Goal: Task Accomplishment & Management: Complete application form

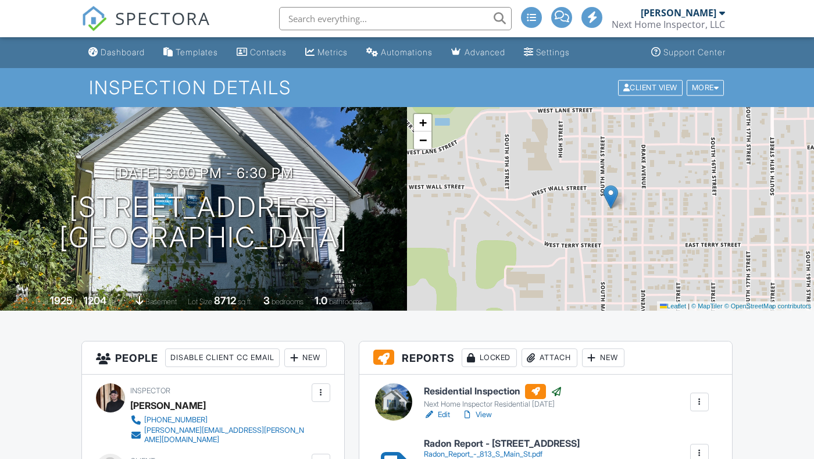
click at [625, 96] on div "Client View More Property Details Reschedule Reorder / Copy Share Cancel Delete…" at bounding box center [671, 87] width 109 height 18
click at [624, 92] on div "Client View" at bounding box center [650, 88] width 65 height 16
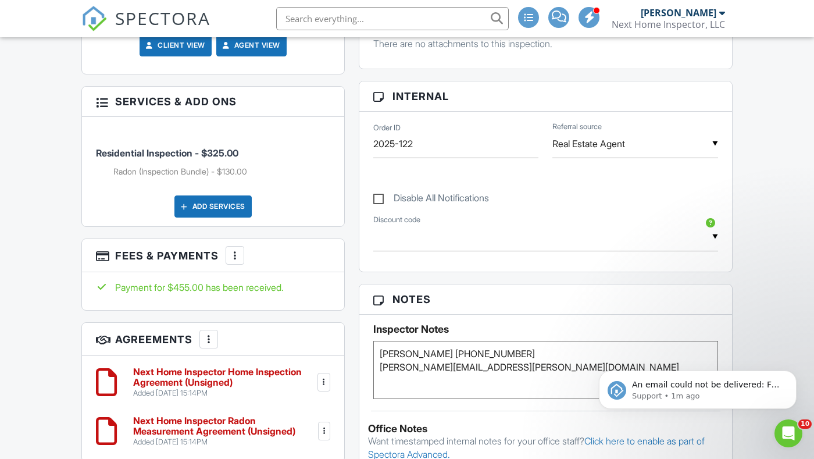
scroll to position [749, 0]
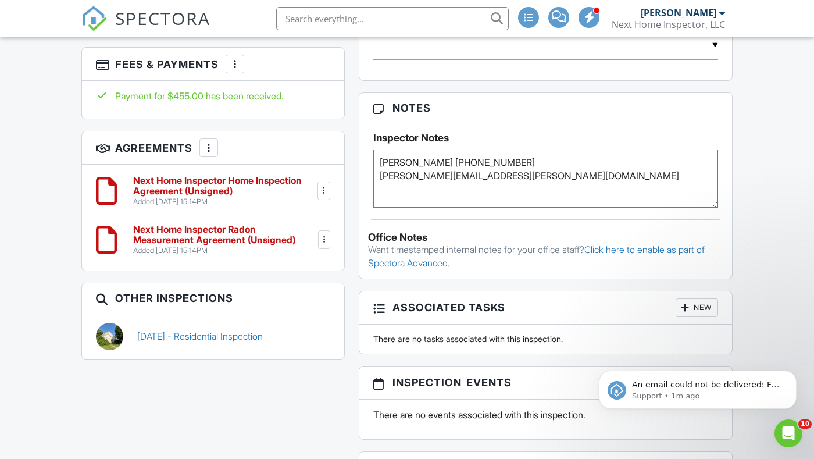
click at [326, 196] on div at bounding box center [324, 191] width 12 height 12
click at [292, 295] on li "Delete" at bounding box center [290, 280] width 66 height 29
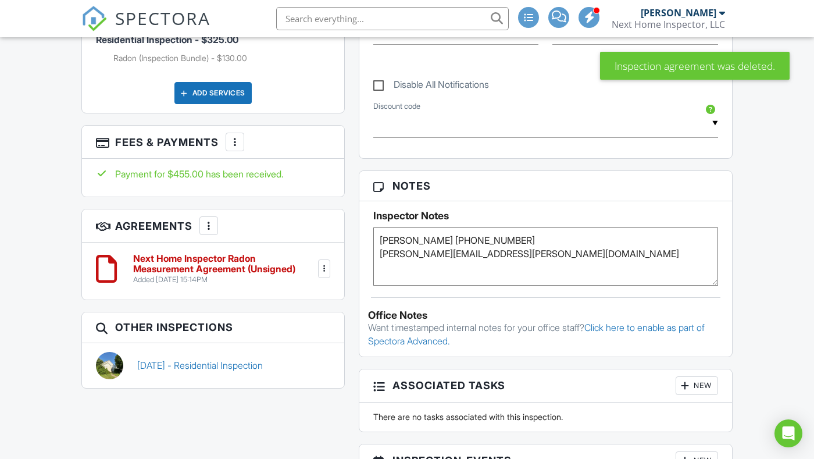
click at [326, 274] on div at bounding box center [324, 269] width 12 height 12
click at [301, 373] on li "Delete" at bounding box center [290, 358] width 66 height 29
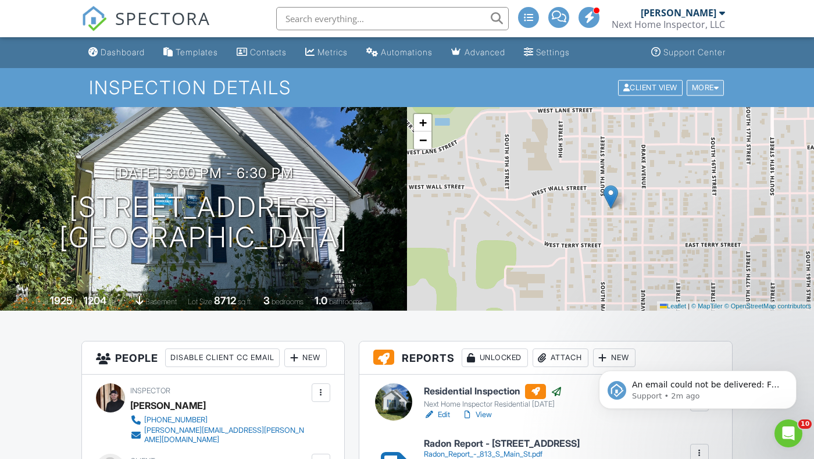
click at [719, 86] on div "More" at bounding box center [706, 88] width 38 height 16
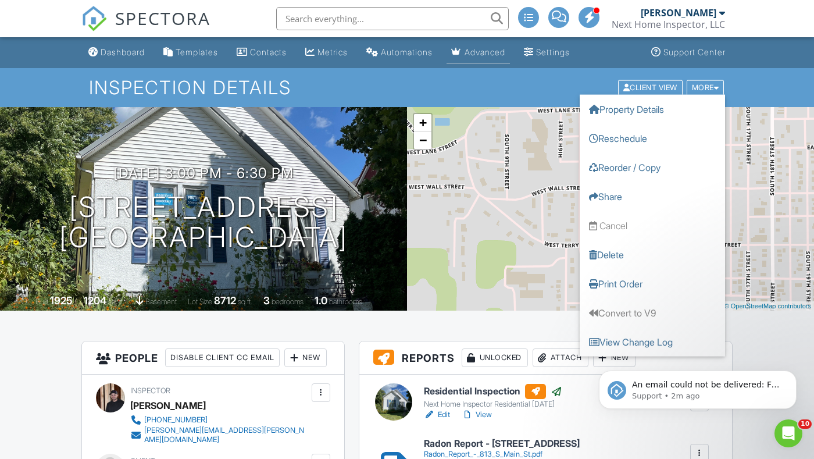
click at [460, 67] on li "Advanced" at bounding box center [478, 52] width 68 height 31
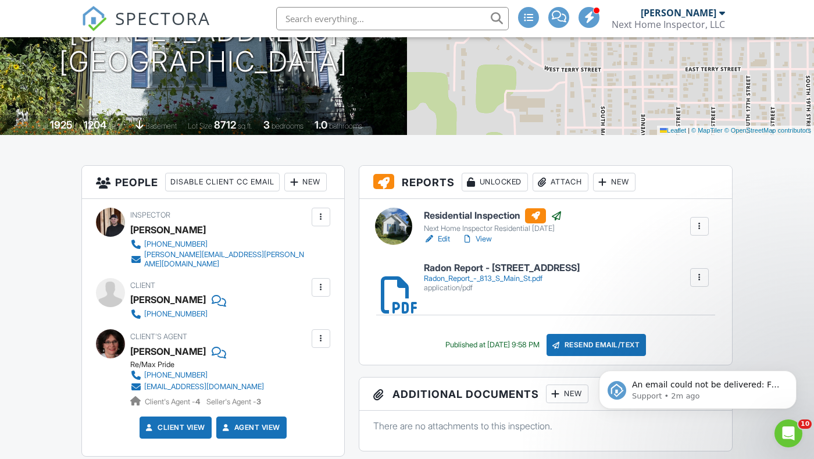
scroll to position [184, 0]
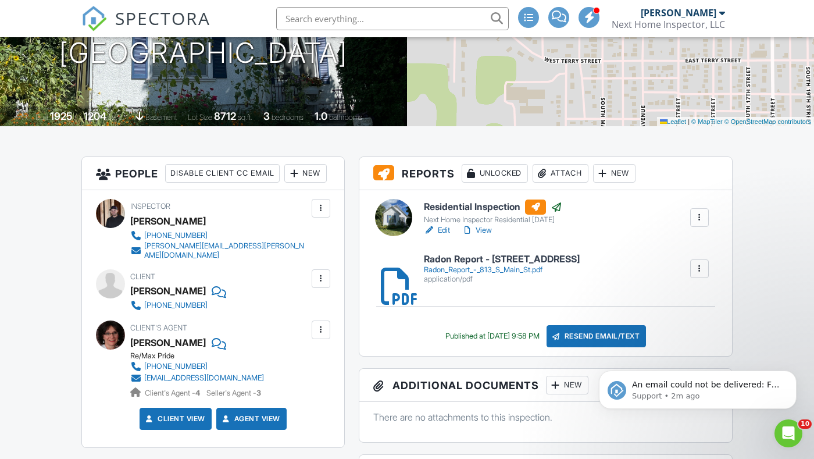
click at [489, 203] on h6 "Residential Inspection" at bounding box center [493, 206] width 138 height 15
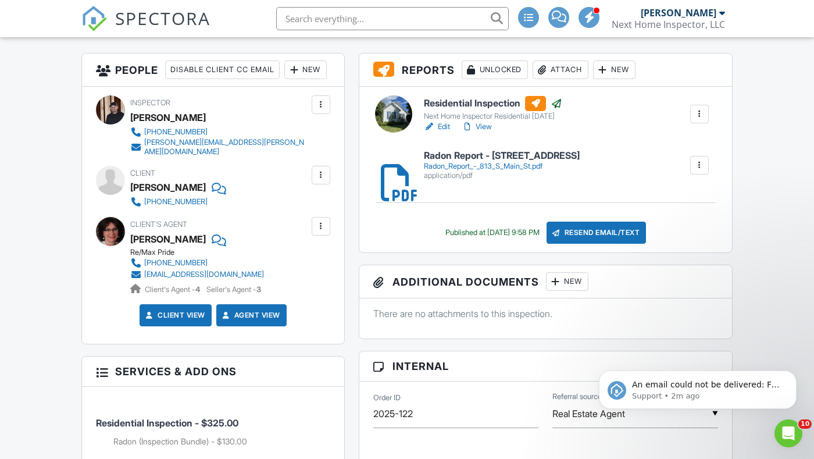
click at [284, 79] on div "New" at bounding box center [305, 69] width 42 height 19
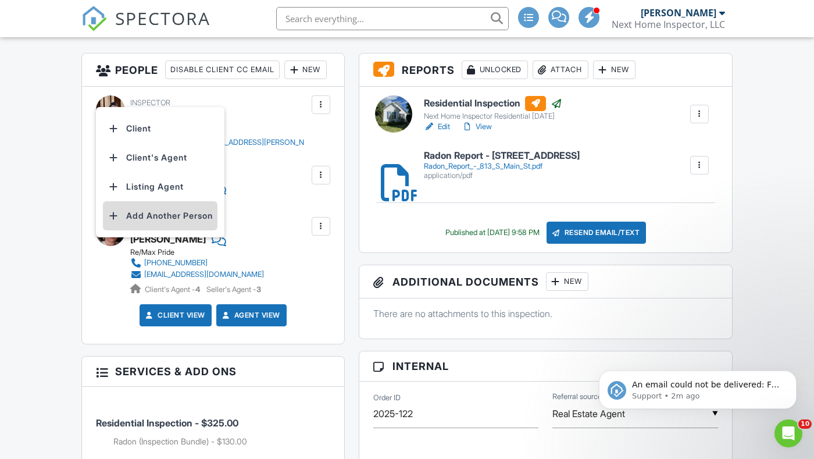
click at [194, 218] on li "Add Another Person" at bounding box center [160, 215] width 115 height 29
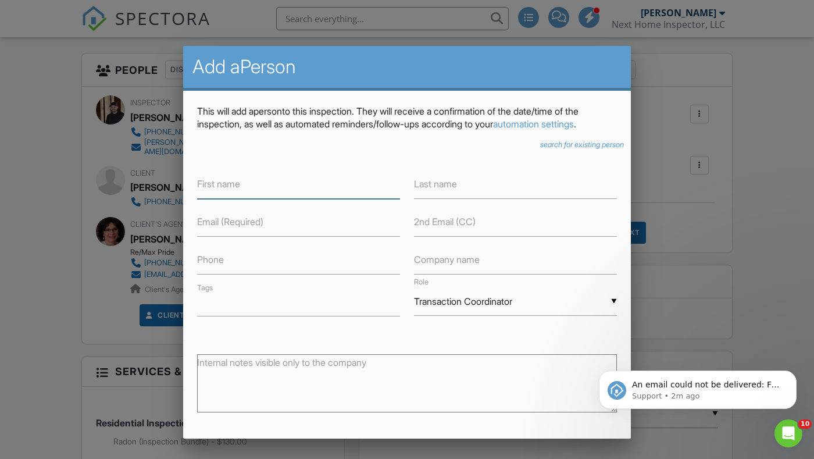
click at [244, 189] on input "text" at bounding box center [298, 184] width 203 height 28
click at [255, 180] on input "text" at bounding box center [298, 184] width 203 height 28
click at [221, 186] on label "First name" at bounding box center [218, 183] width 43 height 13
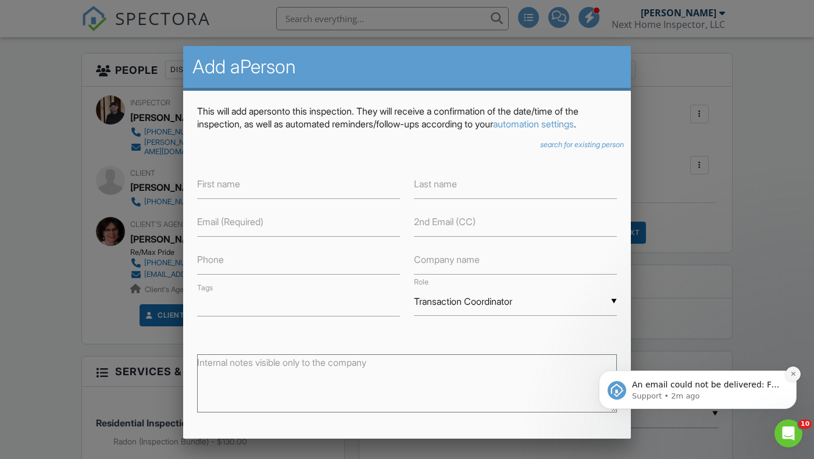
click at [791, 373] on icon "Dismiss notification" at bounding box center [793, 373] width 6 height 6
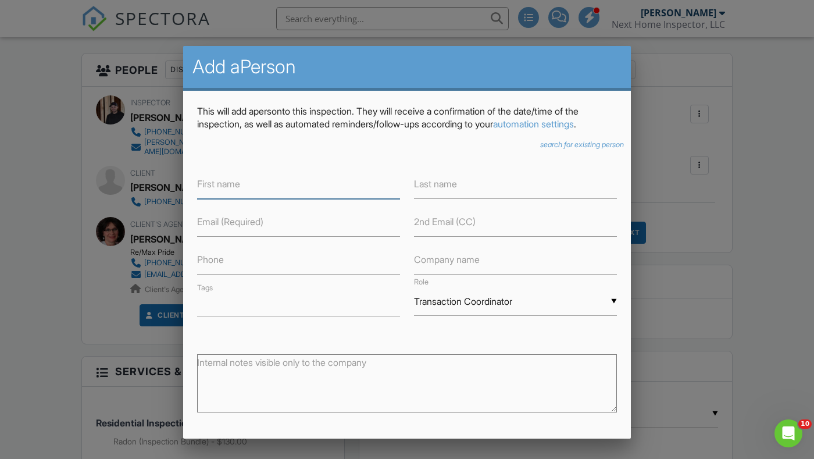
click at [337, 184] on input "text" at bounding box center [298, 184] width 203 height 28
type input "Quinn"
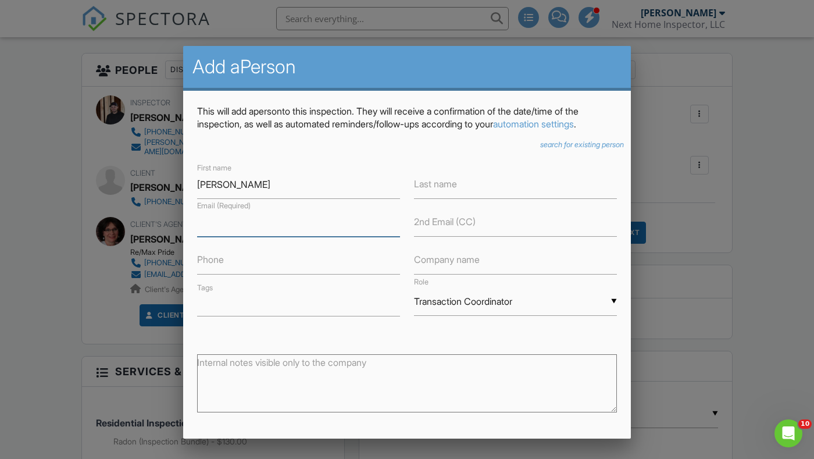
paste input "quinn.esbeck@usda.gov"
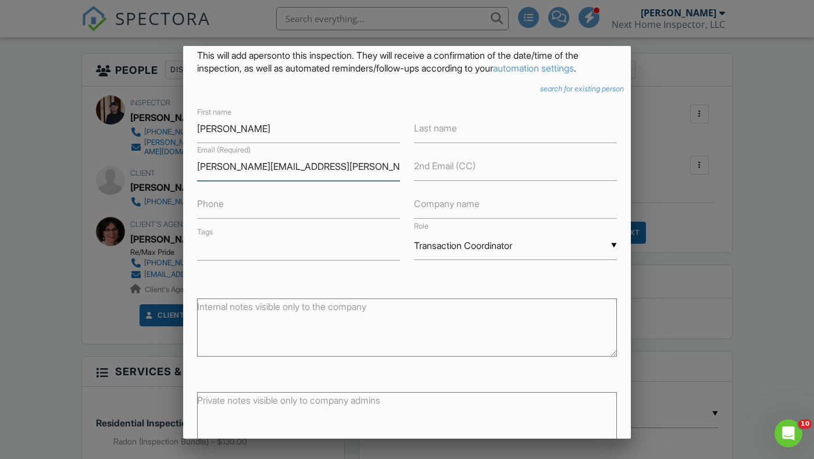
scroll to position [58, 0]
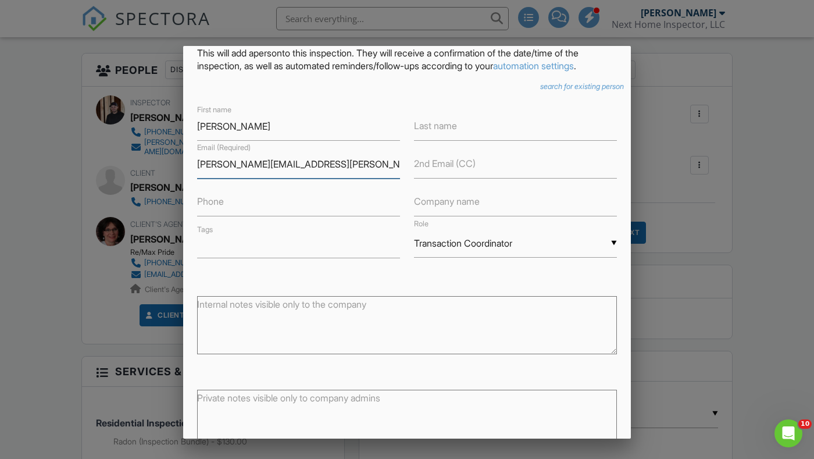
type input "quinn.esbeck@usda.gov"
click at [449, 242] on div "▼ Transaction Coordinator Attorney Insurance Agent Transaction Coordinator Titl…" at bounding box center [515, 243] width 203 height 28
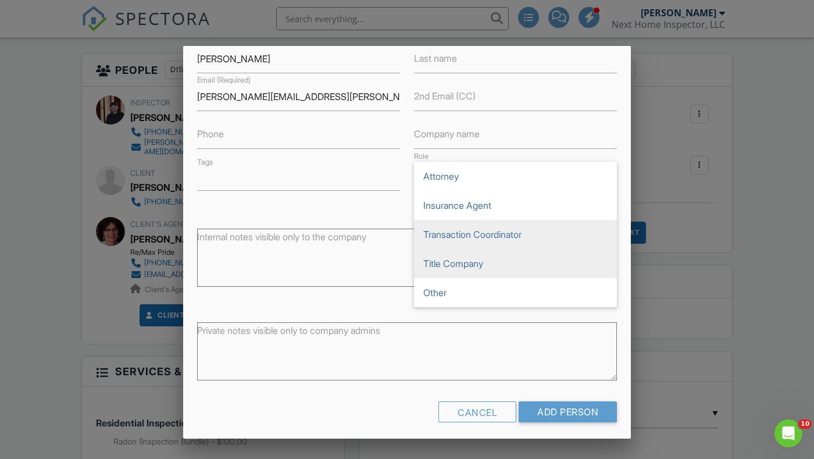
scroll to position [126, 0]
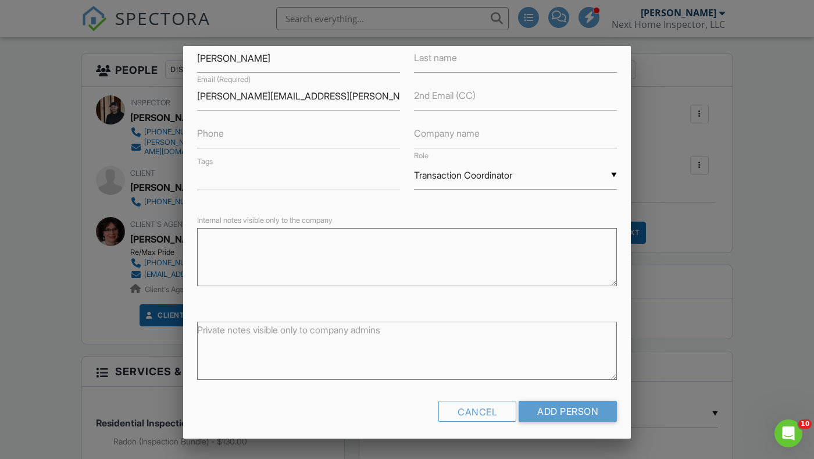
click at [459, 274] on form "search for existing person ▼ Attorney Attorney Insurance Agent Transaction Coor…" at bounding box center [407, 222] width 420 height 416
click at [459, 183] on div "▼ Transaction Coordinator Attorney Insurance Agent Transaction Coordinator Titl…" at bounding box center [515, 175] width 203 height 28
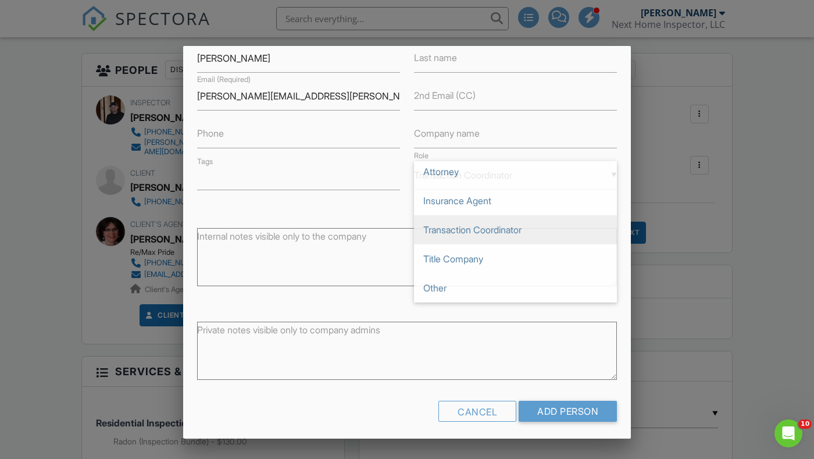
scroll to position [0, 0]
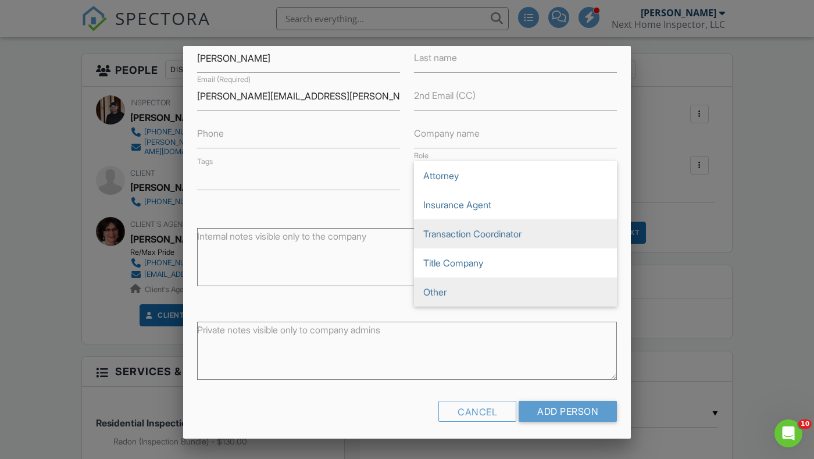
click at [459, 293] on span "Other" at bounding box center [515, 291] width 203 height 29
type input "Other"
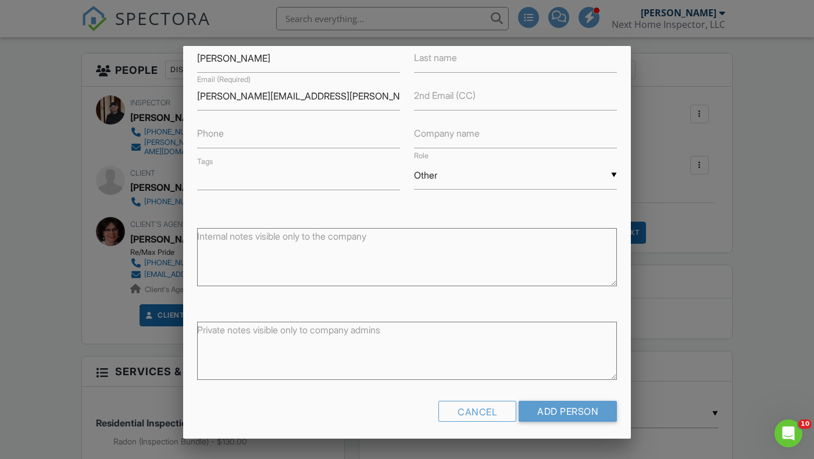
click at [365, 262] on textarea at bounding box center [407, 257] width 420 height 58
type textarea "Please let me know if you have any"
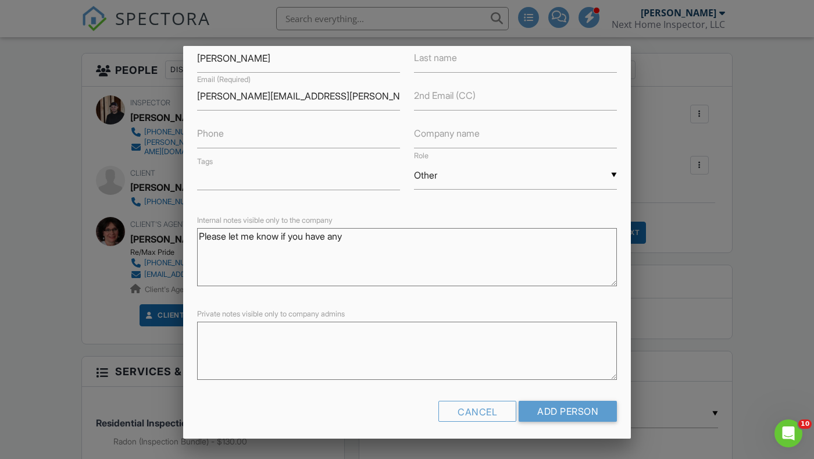
type textarea "u"
click at [386, 250] on textarea "Please let me know if you have any" at bounding box center [407, 257] width 420 height 58
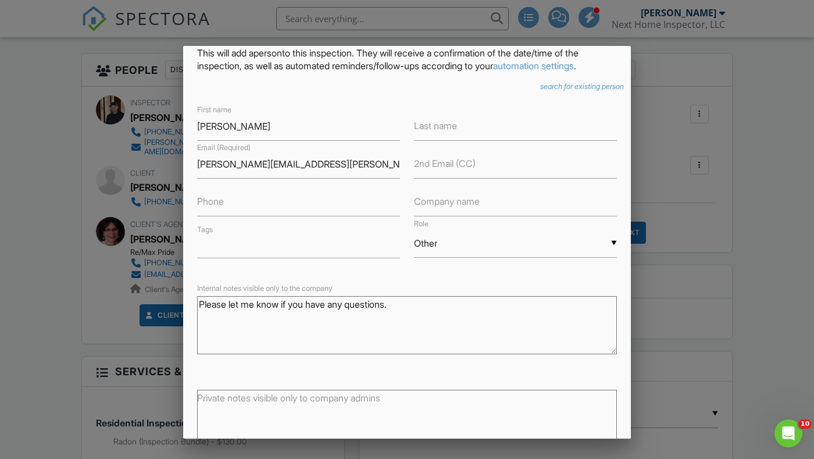
scroll to position [133, 0]
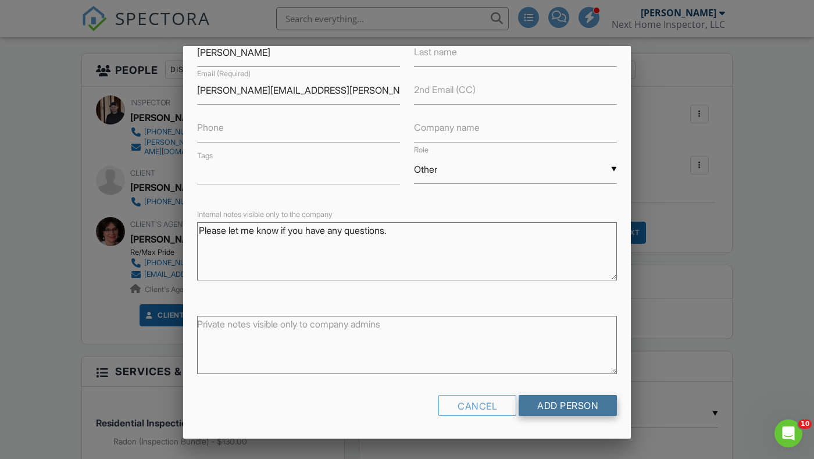
type textarea "Please let me know if you have any questions."
click at [541, 401] on input "Add Person" at bounding box center [568, 405] width 98 height 21
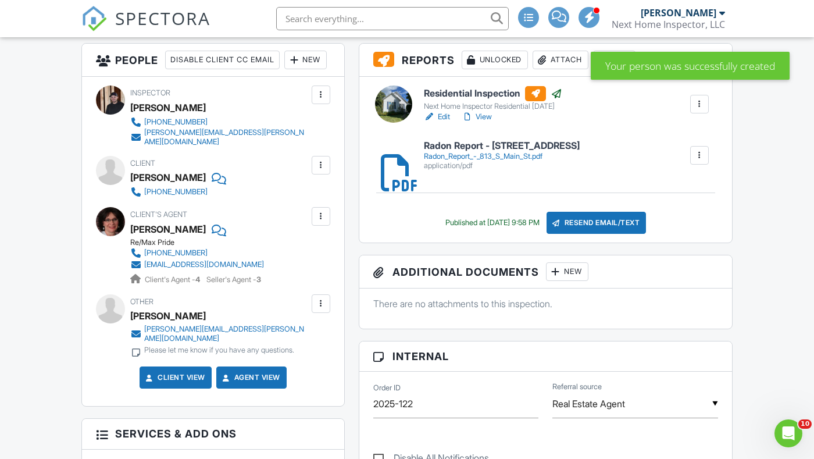
scroll to position [299, 0]
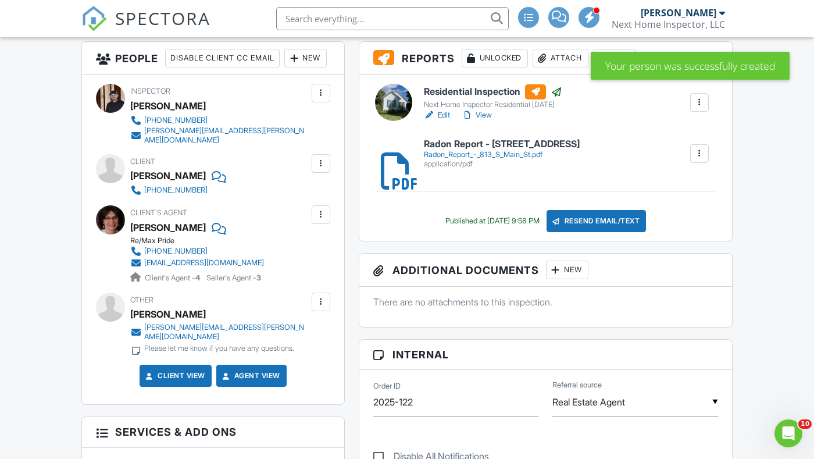
click at [596, 220] on div "Resend Email/Text" at bounding box center [596, 221] width 100 height 22
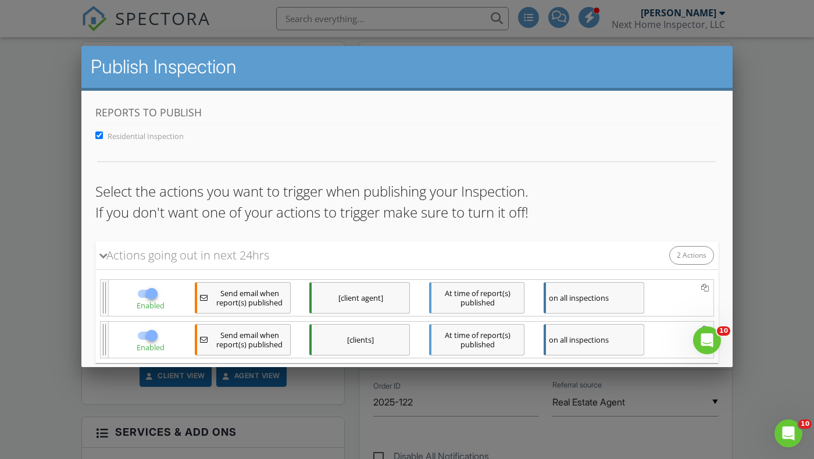
scroll to position [70, 0]
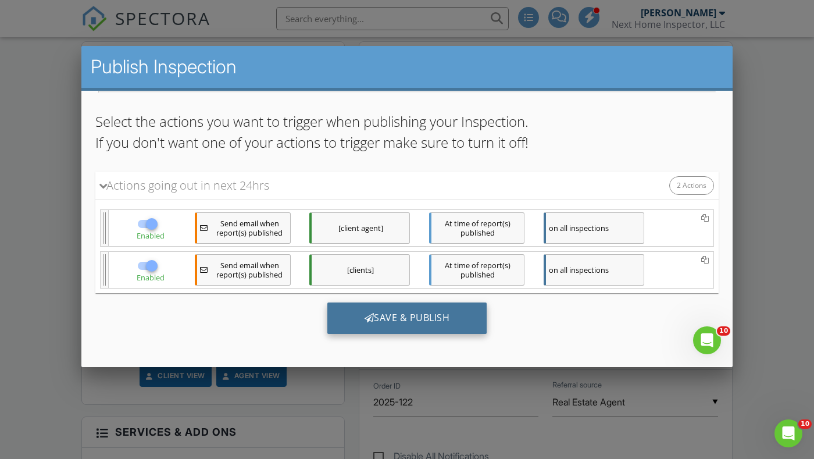
click at [370, 323] on div "Save & Publish" at bounding box center [407, 317] width 160 height 31
click at [402, 313] on div "Save & Publish" at bounding box center [407, 317] width 160 height 31
click at [407, 316] on div "Save & Publish" at bounding box center [407, 317] width 160 height 31
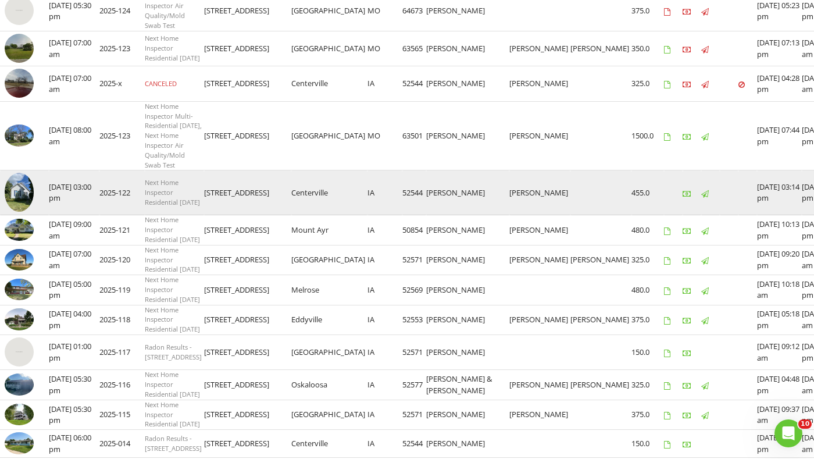
scroll to position [453, 0]
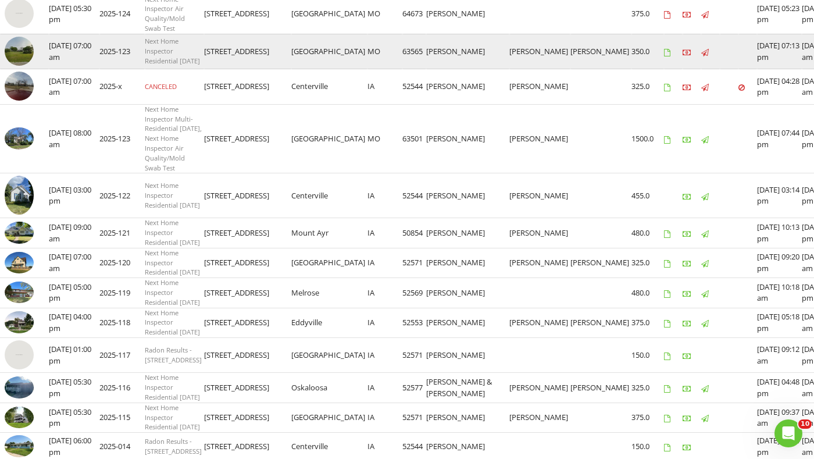
click at [12, 66] on img at bounding box center [19, 51] width 29 height 29
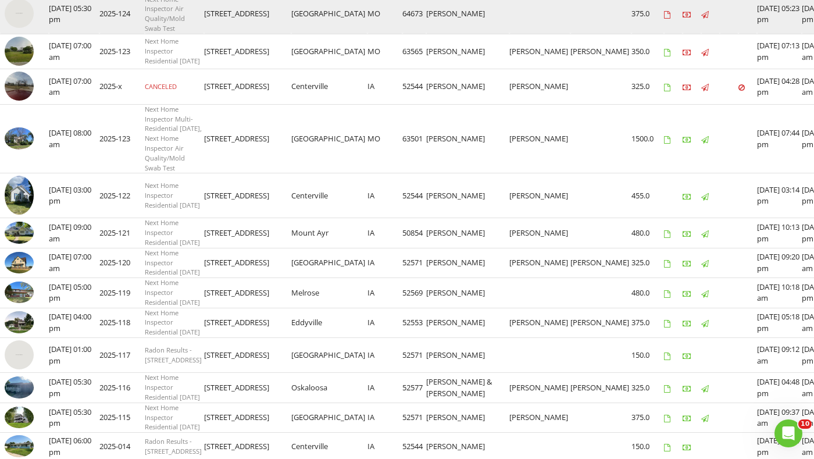
click at [29, 28] on img at bounding box center [19, 13] width 29 height 29
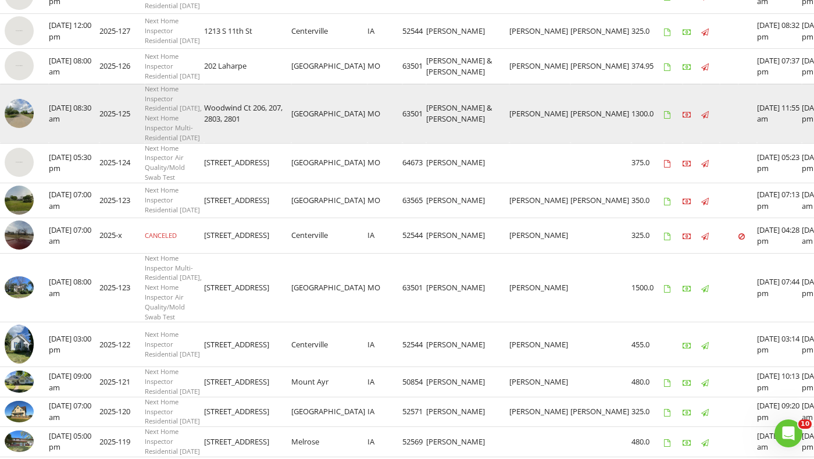
scroll to position [303, 0]
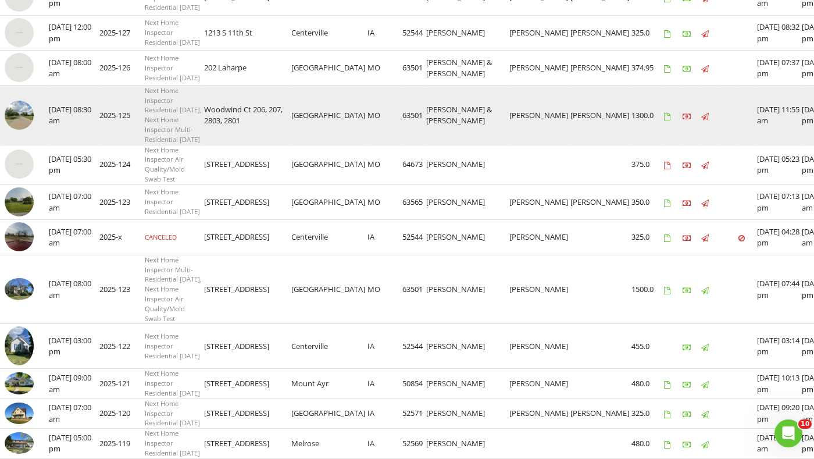
click at [17, 130] on img at bounding box center [19, 115] width 29 height 29
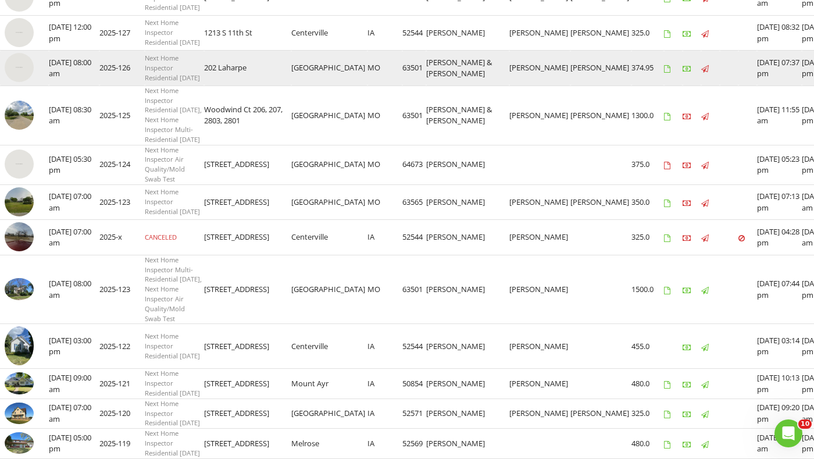
click at [28, 82] on img at bounding box center [19, 67] width 29 height 29
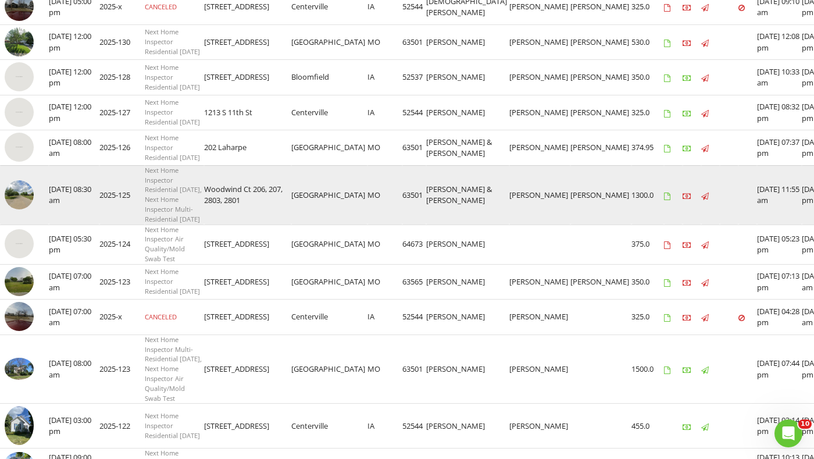
scroll to position [212, 0]
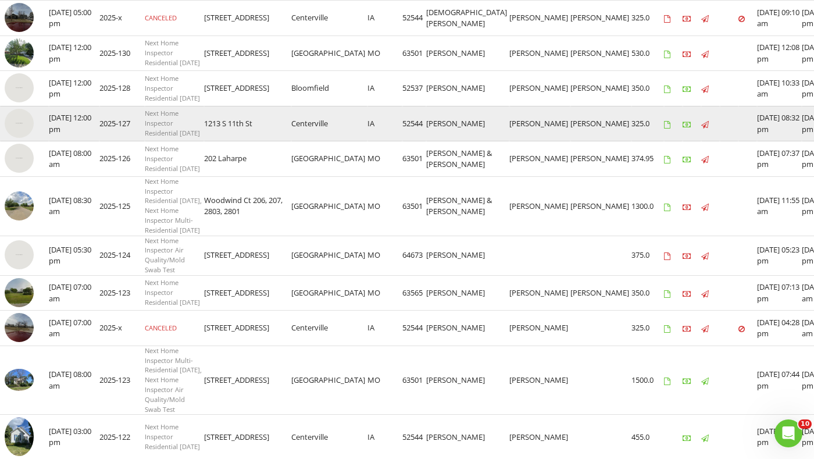
click at [26, 138] on img at bounding box center [19, 123] width 29 height 29
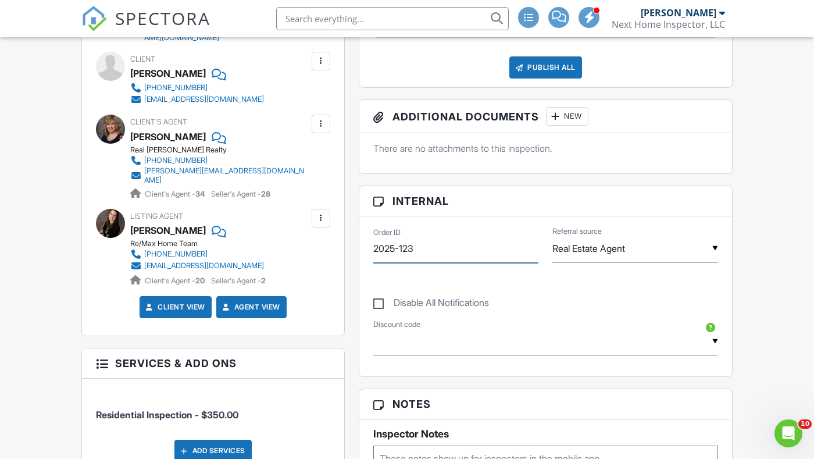
drag, startPoint x: 434, startPoint y: 246, endPoint x: 409, endPoint y: 247, distance: 25.6
click at [409, 247] on input "2025-123" at bounding box center [456, 248] width 166 height 28
type input "2025-124"
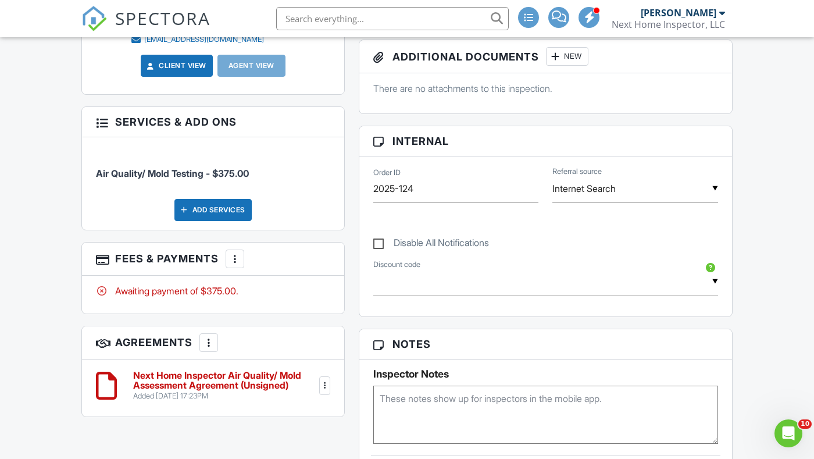
scroll to position [474, 0]
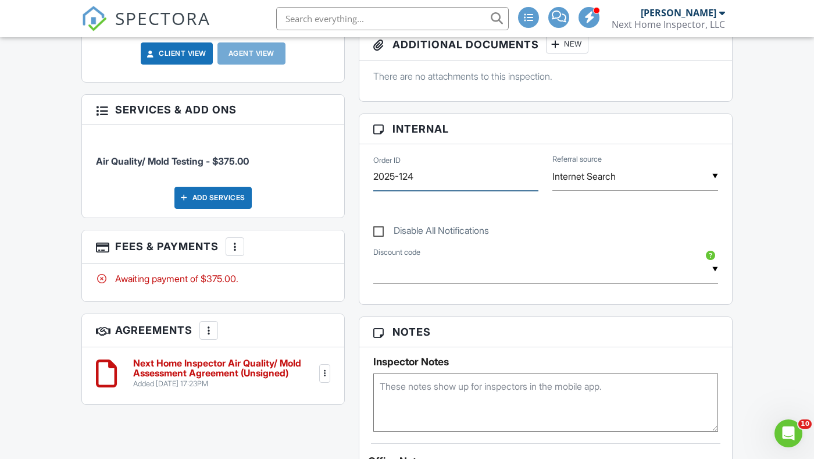
drag, startPoint x: 410, startPoint y: 179, endPoint x: 434, endPoint y: 179, distance: 23.8
click at [434, 179] on input "2025-124" at bounding box center [456, 176] width 166 height 28
type input "2025-125"
click at [345, 206] on div "People Disable Client CC Email New Client Client's Agent Listing Agent Add Anot…" at bounding box center [212, 141] width 277 height 549
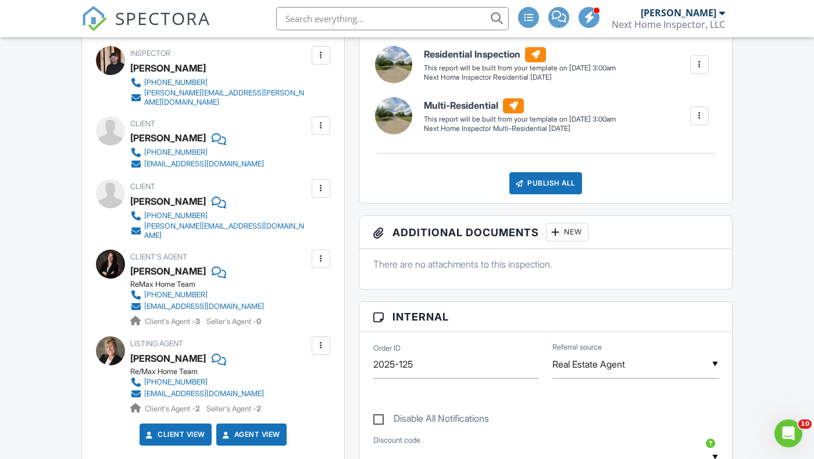
scroll to position [357, 0]
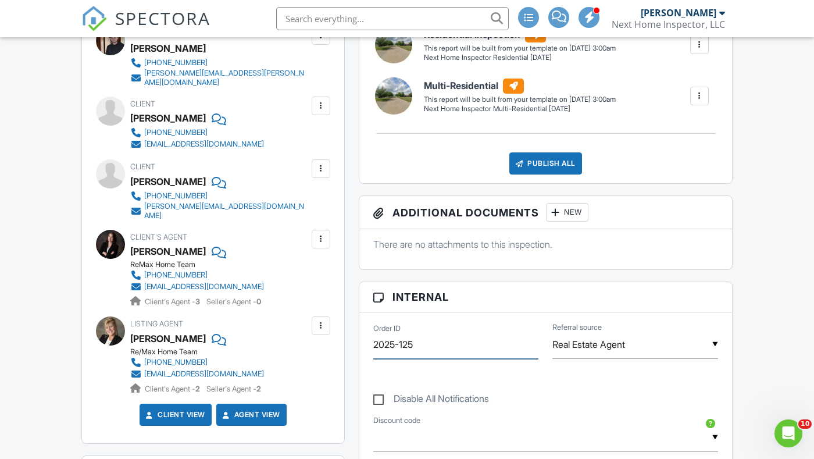
drag, startPoint x: 408, startPoint y: 346, endPoint x: 414, endPoint y: 345, distance: 6.4
click at [414, 345] on input "2025-125" at bounding box center [456, 344] width 166 height 28
type input "2025-126"
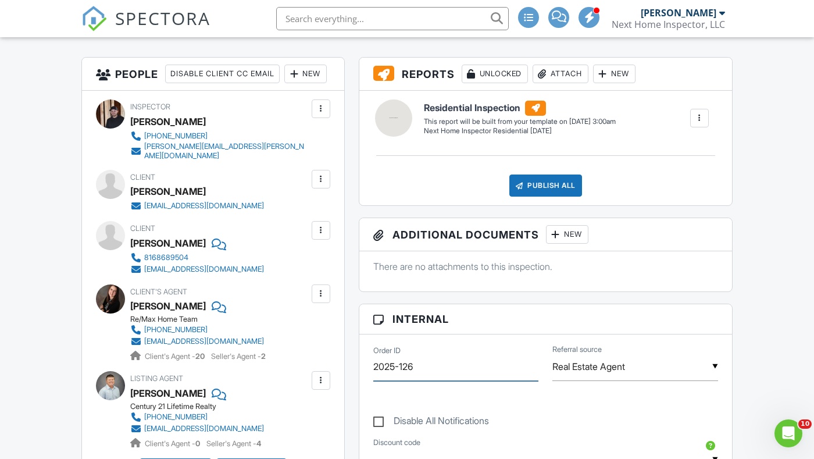
drag, startPoint x: 409, startPoint y: 361, endPoint x: 420, endPoint y: 361, distance: 11.6
click at [420, 361] on input "2025-126" at bounding box center [456, 366] width 166 height 28
type input "2025-127"
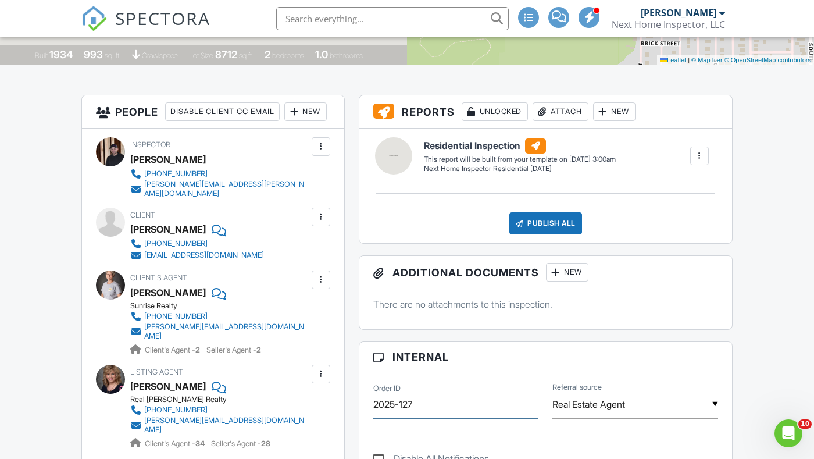
drag, startPoint x: 409, startPoint y: 408, endPoint x: 418, endPoint y: 408, distance: 8.7
click at [418, 408] on input "2025-127" at bounding box center [456, 404] width 166 height 28
type input "2025-128"
click at [360, 359] on h3 "Internal" at bounding box center [545, 357] width 373 height 30
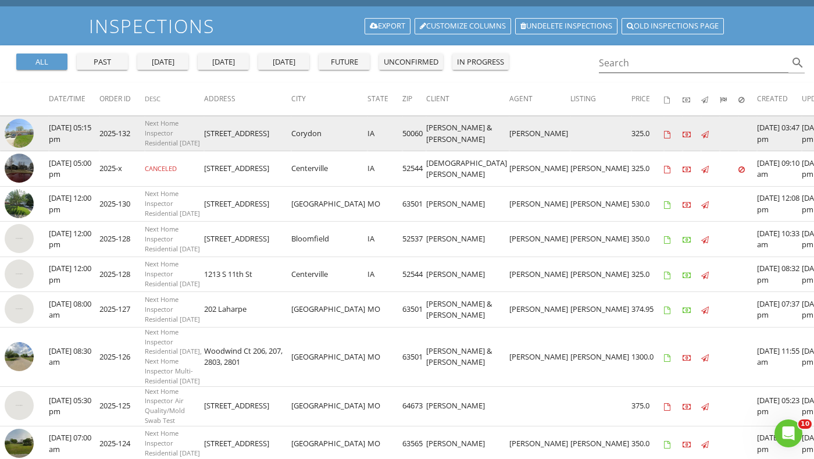
scroll to position [69, 0]
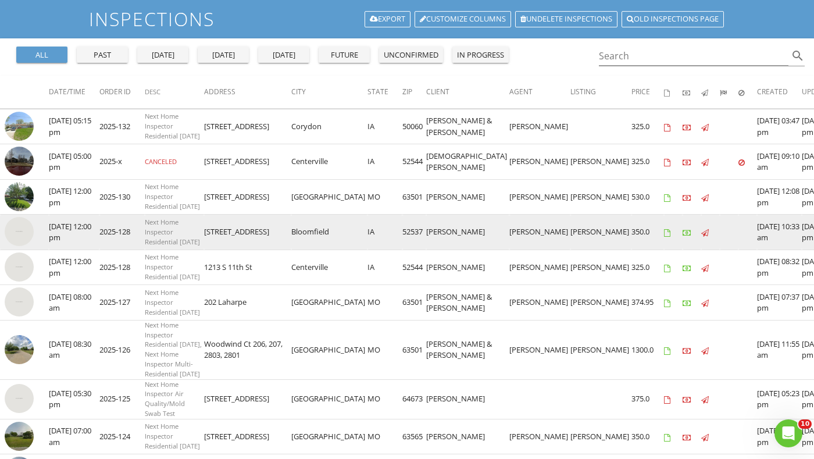
click at [8, 241] on img at bounding box center [19, 231] width 29 height 29
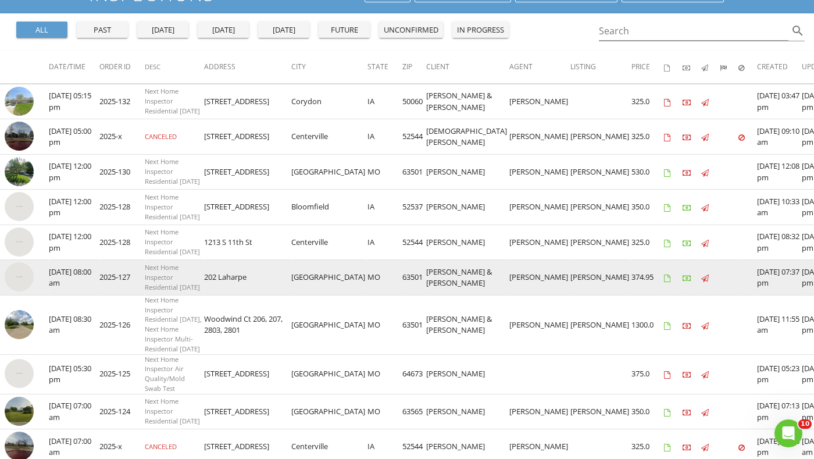
scroll to position [92, 0]
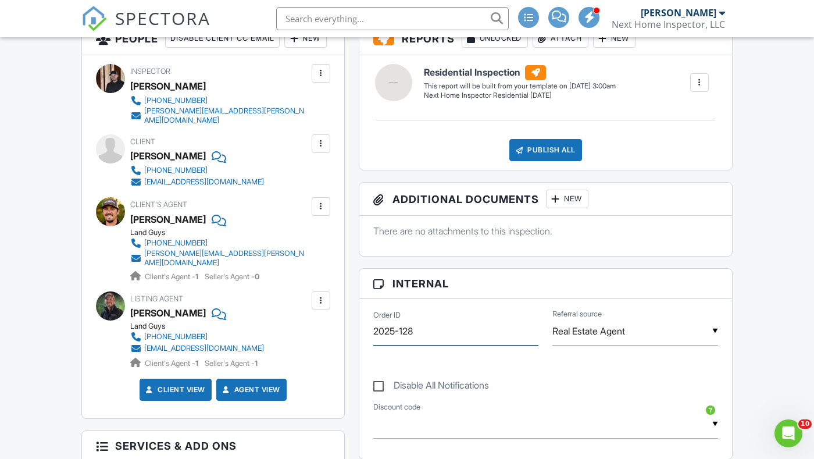
drag, startPoint x: 408, startPoint y: 327, endPoint x: 423, endPoint y: 327, distance: 15.1
click at [423, 327] on input "2025-128" at bounding box center [456, 331] width 166 height 28
type input "2025-129"
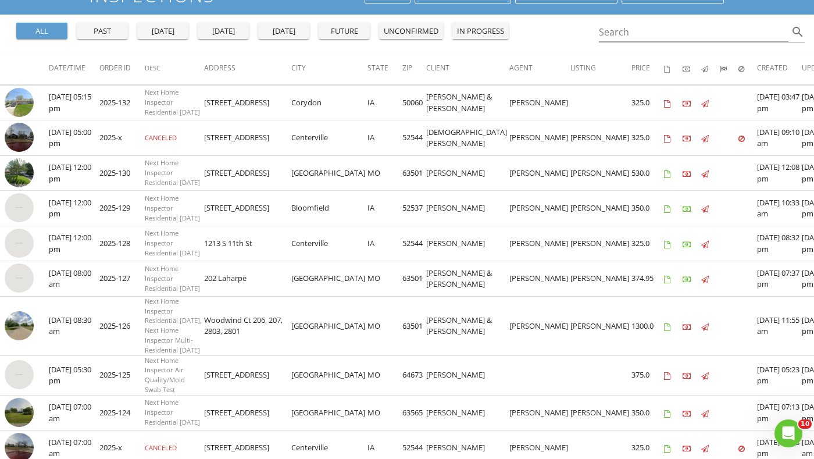
scroll to position [93, 0]
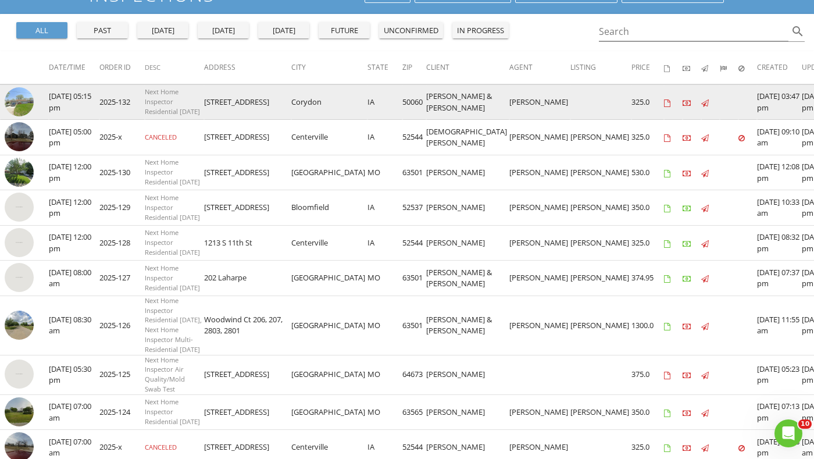
click at [21, 108] on img at bounding box center [19, 101] width 29 height 29
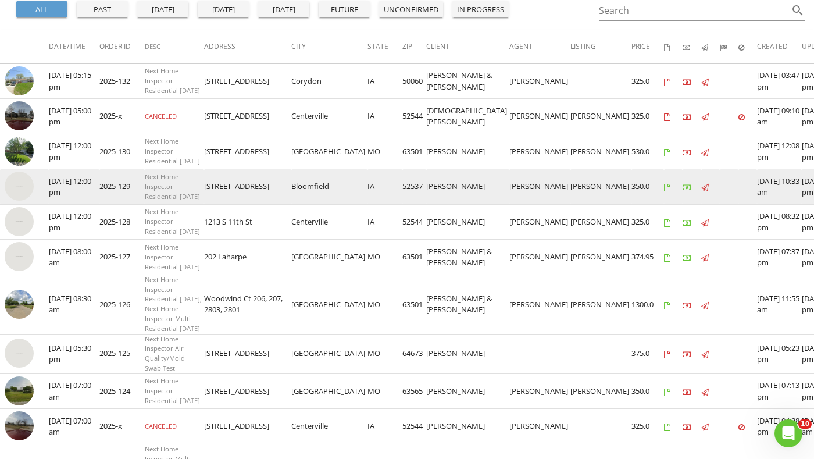
scroll to position [101, 0]
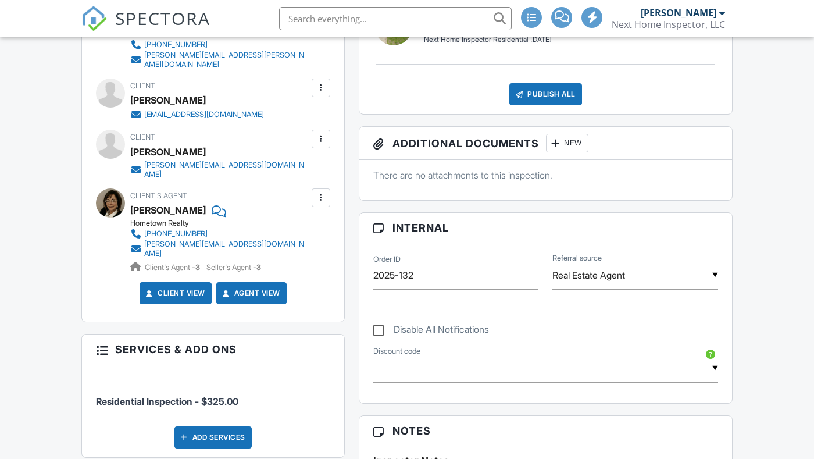
scroll to position [439, 0]
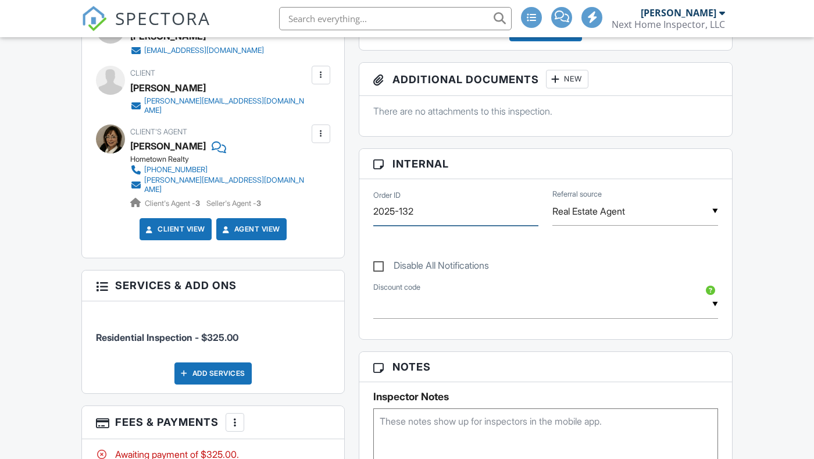
drag, startPoint x: 409, startPoint y: 210, endPoint x: 424, endPoint y: 210, distance: 15.7
click at [424, 210] on input "2025-132" at bounding box center [456, 211] width 166 height 28
type input "2025-131"
click at [344, 210] on div "Inspector Neal Caylor 641-216-3471 neal.caylor@nexthomeinspector.com Make Invis…" at bounding box center [213, 96] width 262 height 322
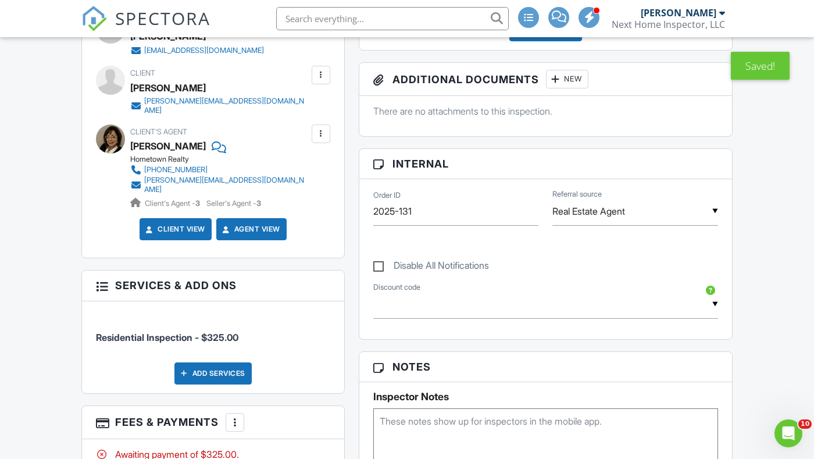
scroll to position [0, 0]
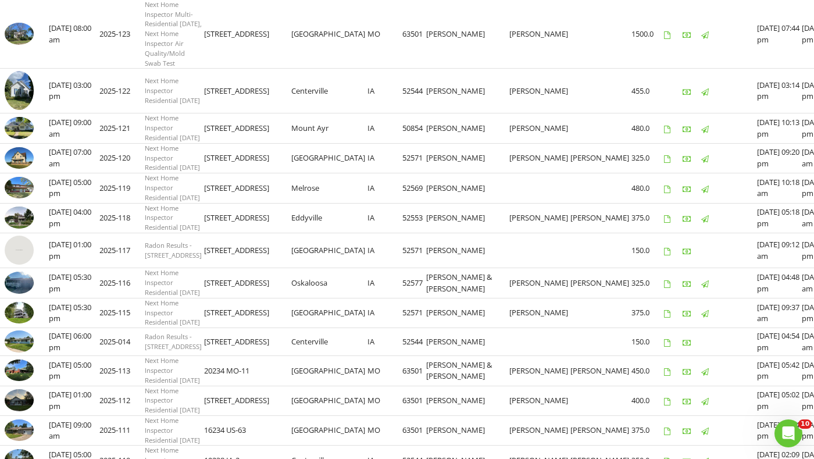
scroll to position [563, 0]
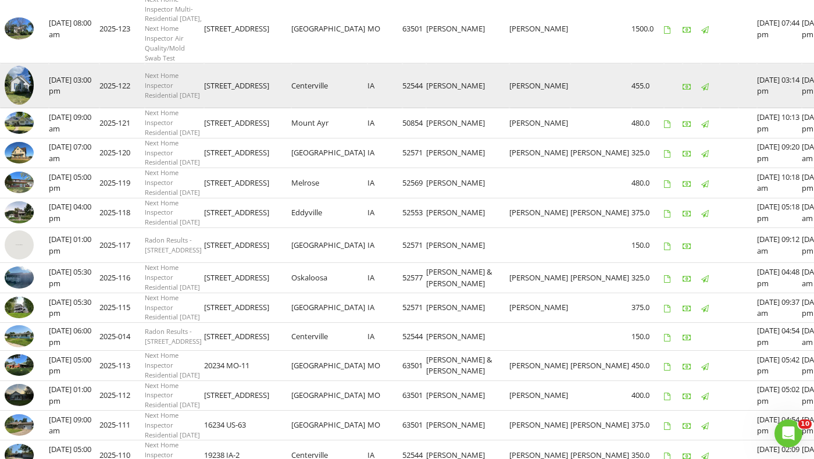
click at [19, 105] on img at bounding box center [19, 85] width 29 height 39
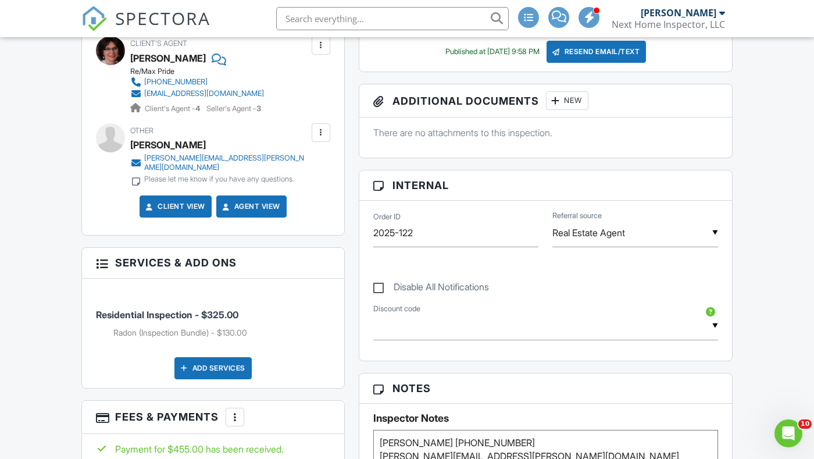
scroll to position [331, 0]
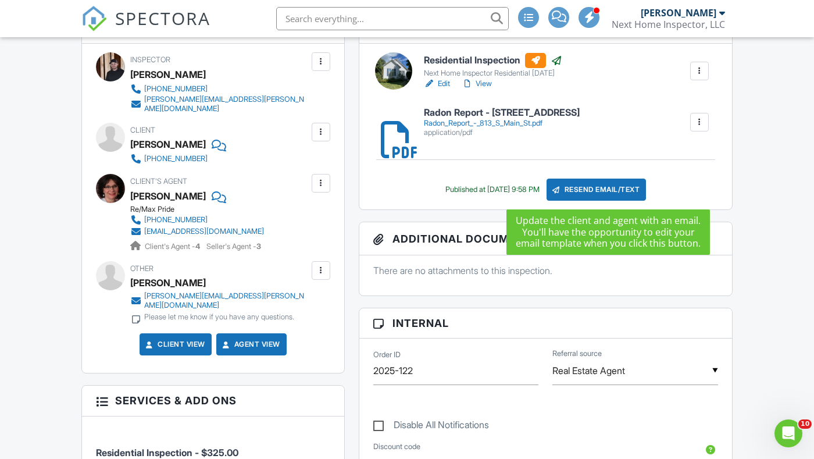
click at [591, 190] on div "Resend Email/Text" at bounding box center [596, 189] width 100 height 22
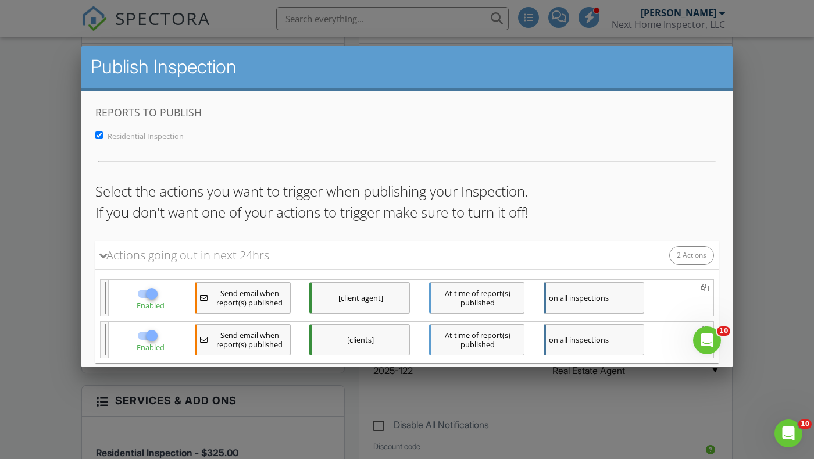
scroll to position [70, 0]
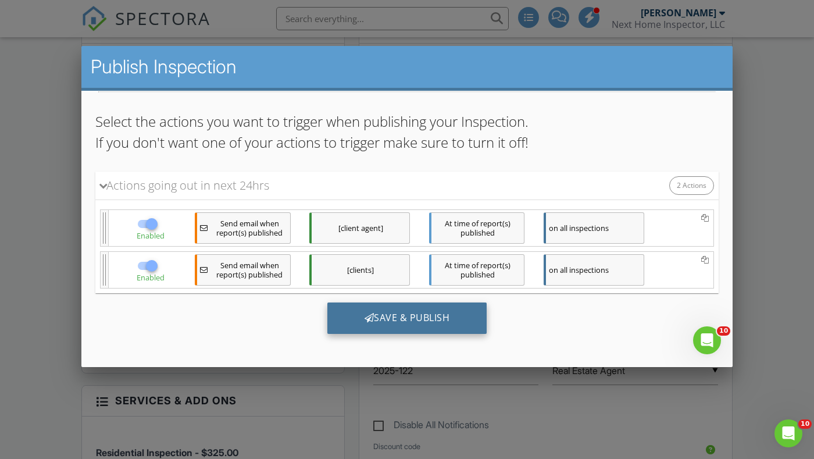
click at [390, 317] on div "Save & Publish" at bounding box center [407, 317] width 160 height 31
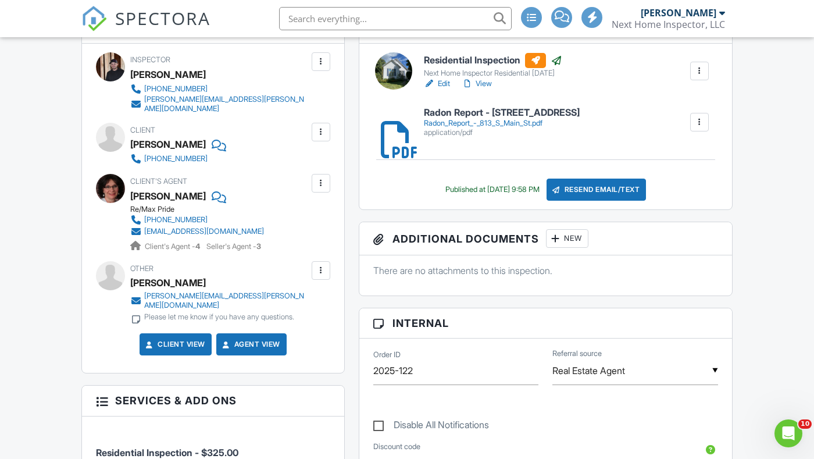
click at [322, 276] on div at bounding box center [321, 271] width 12 height 12
click at [299, 345] on li "Remove" at bounding box center [293, 334] width 59 height 29
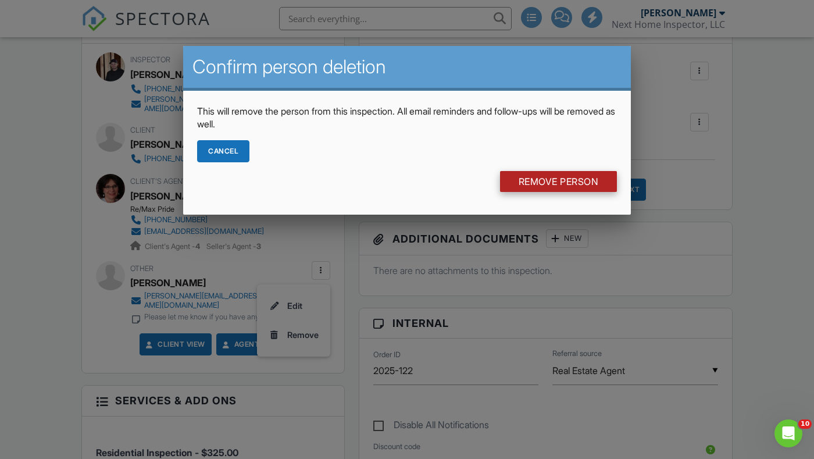
click at [546, 182] on input "Remove Person" at bounding box center [558, 181] width 117 height 21
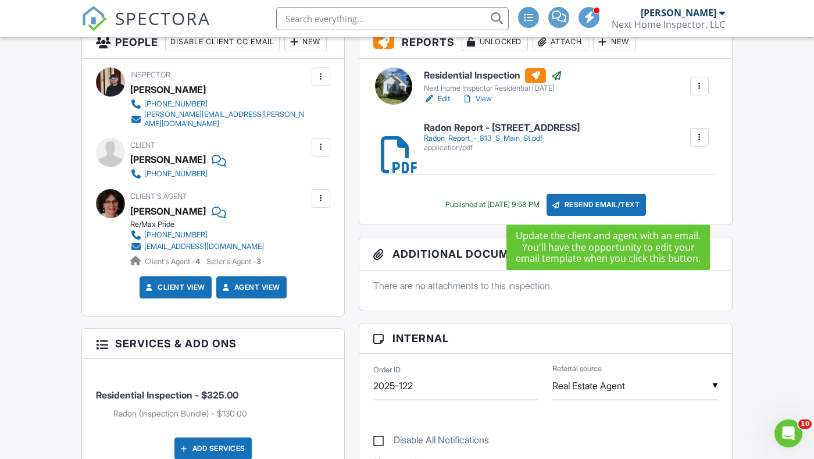
click at [578, 206] on div "Resend Email/Text" at bounding box center [596, 205] width 100 height 22
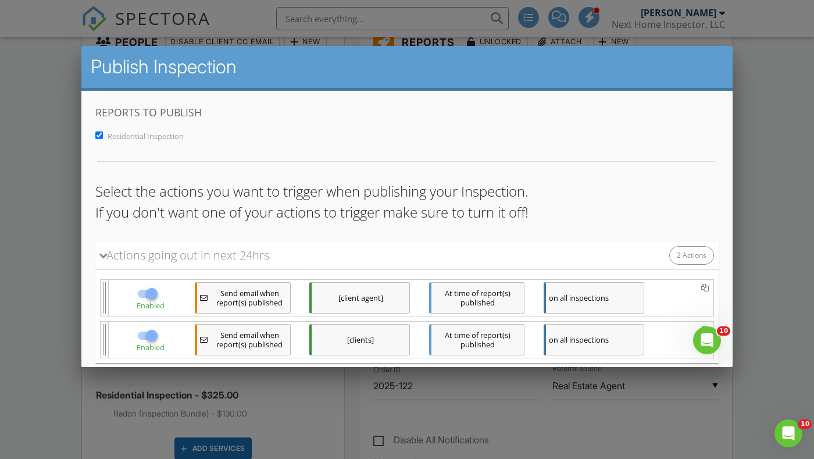
scroll to position [70, 0]
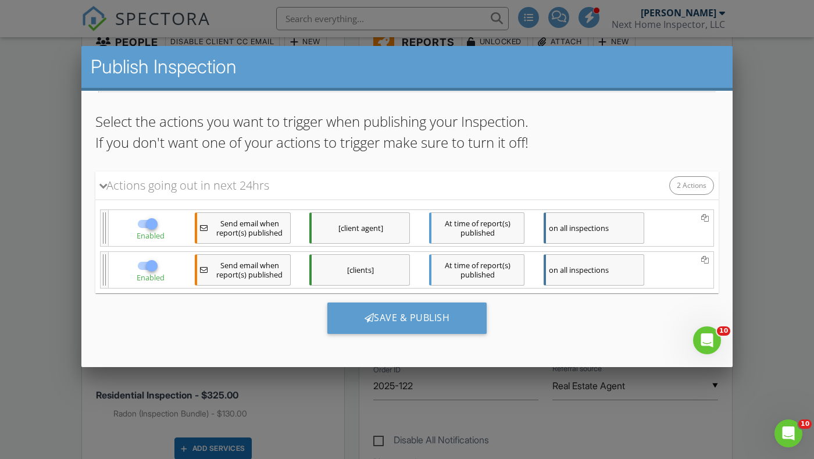
click at [146, 265] on div at bounding box center [152, 265] width 20 height 20
checkbox input "false"
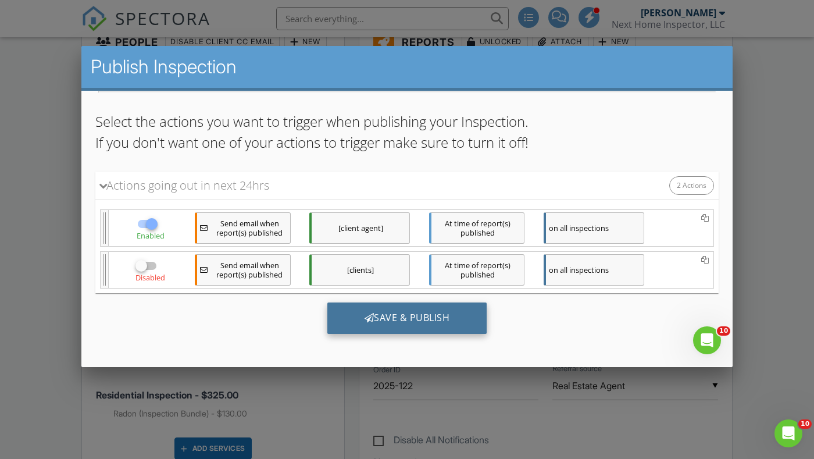
click at [398, 316] on div "Save & Publish" at bounding box center [407, 317] width 160 height 31
